Goal: Task Accomplishment & Management: Complete application form

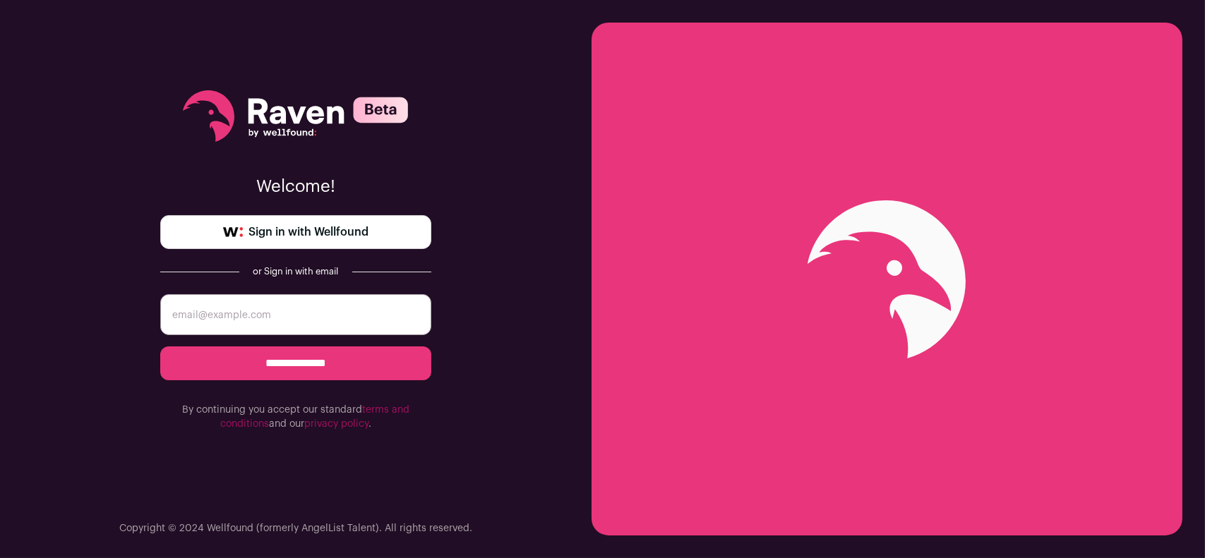
click at [308, 380] on input "**********" at bounding box center [295, 364] width 271 height 34
click at [296, 317] on input "email" at bounding box center [295, 314] width 271 height 41
type input "[EMAIL_ADDRESS][DOMAIN_NAME]"
click at [316, 363] on input "**********" at bounding box center [295, 364] width 271 height 34
